Goal: Task Accomplishment & Management: Complete application form

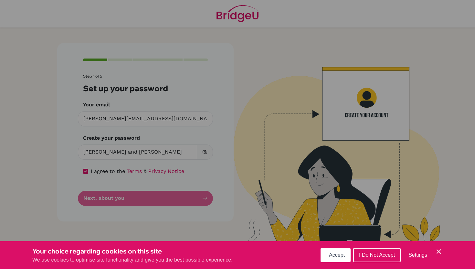
click at [338, 256] on span "I Accept" at bounding box center [335, 254] width 18 height 5
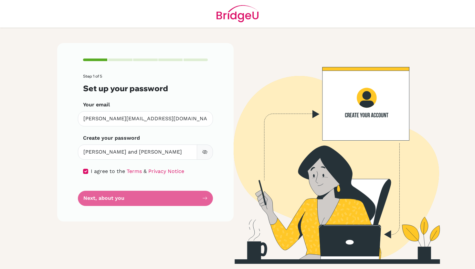
click at [206, 152] on icon "button" at bounding box center [204, 151] width 5 height 5
click at [155, 200] on form "Step 1 of 5 Set up your password Your email natalie.pao@iis.kh.edu.tw Invalid e…" at bounding box center [145, 140] width 125 height 132
click at [206, 199] on form "Step 1 of 5 Set up your password Your email natalie.pao@iis.kh.edu.tw Invalid e…" at bounding box center [145, 140] width 125 height 132
click at [98, 198] on form "Step 1 of 5 Set up your password Your email natalie.pao@iis.kh.edu.tw Invalid e…" at bounding box center [145, 140] width 125 height 132
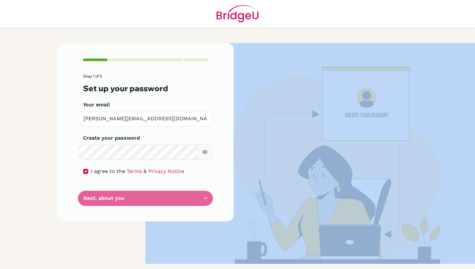
click at [98, 198] on form "Step 1 of 5 Set up your password Your email natalie.pao@iis.kh.edu.tw Invalid e…" at bounding box center [145, 140] width 125 height 132
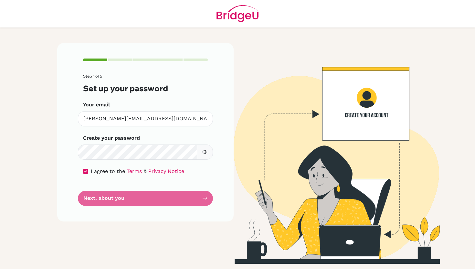
click at [80, 225] on div "Step 1 of 5 Set up your password Your email natalie.pao@iis.kh.edu.tw Invalid e…" at bounding box center [145, 153] width 184 height 221
click at [154, 200] on form "Step 1 of 5 Set up your password Your email natalie.pao@iis.kh.edu.tw Invalid e…" at bounding box center [145, 140] width 125 height 132
click at [207, 200] on form "Step 1 of 5 Set up your password Your email natalie.pao@iis.kh.edu.tw Invalid e…" at bounding box center [145, 140] width 125 height 132
click at [85, 173] on input "checkbox" at bounding box center [85, 171] width 5 height 5
checkbox input "true"
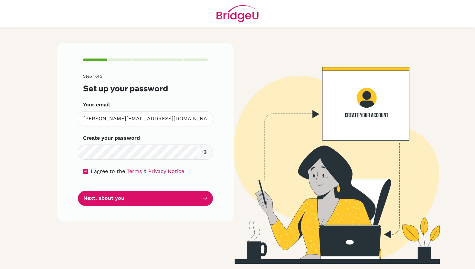
click at [204, 153] on icon "button" at bounding box center [204, 151] width 5 height 5
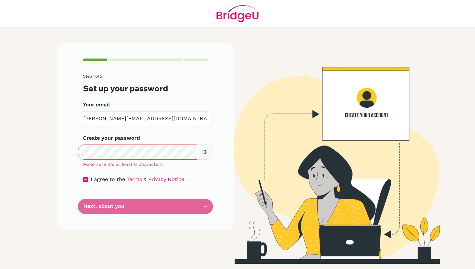
click at [204, 151] on icon "button" at bounding box center [204, 151] width 5 height 5
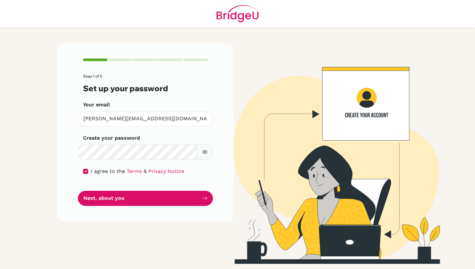
click at [205, 150] on icon "button" at bounding box center [204, 151] width 5 height 5
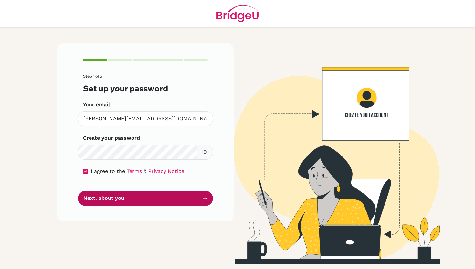
click at [154, 195] on button "Next, about you" at bounding box center [145, 198] width 135 height 15
